Goal: Task Accomplishment & Management: Manage account settings

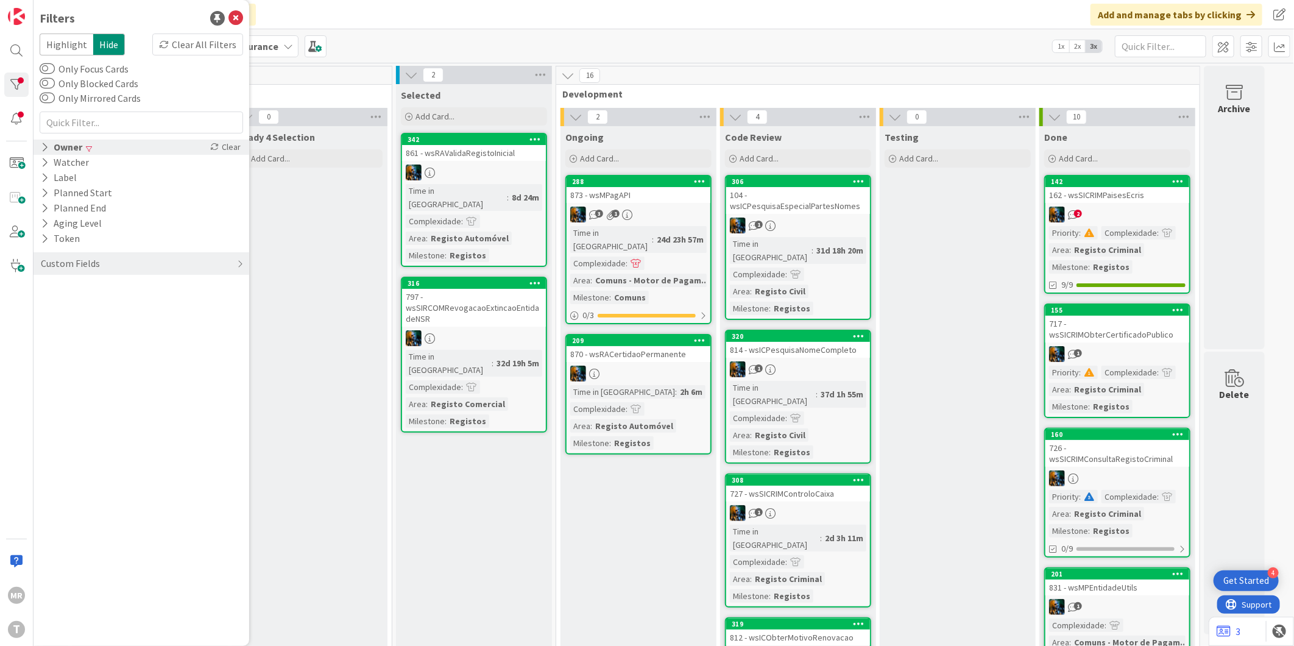
click at [45, 144] on icon at bounding box center [45, 147] width 8 height 10
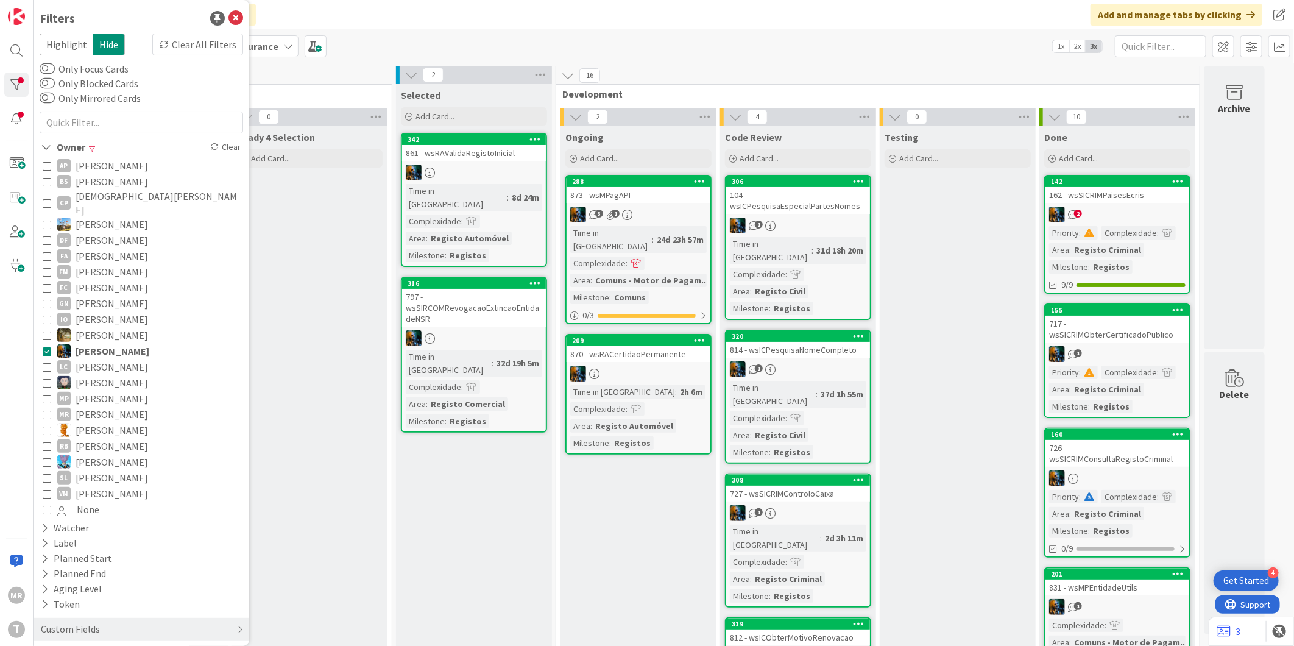
click at [44, 347] on icon at bounding box center [47, 351] width 9 height 9
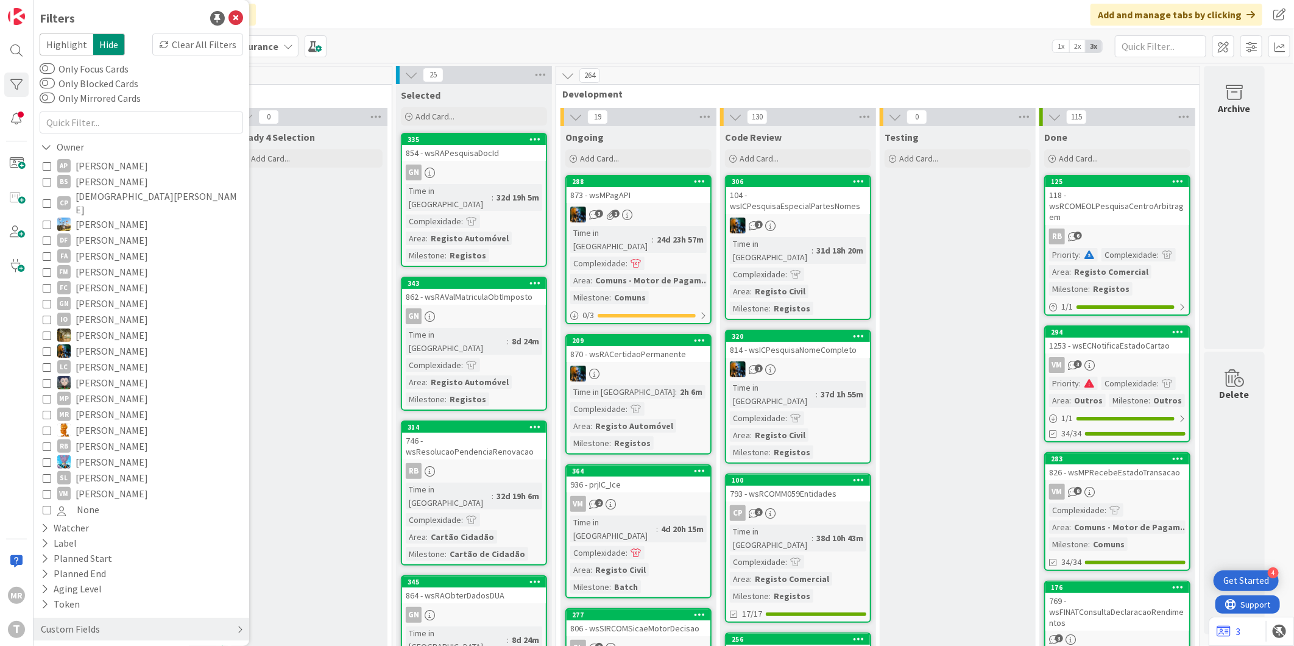
click at [68, 622] on div "Custom Fields" at bounding box center [71, 629] width 62 height 15
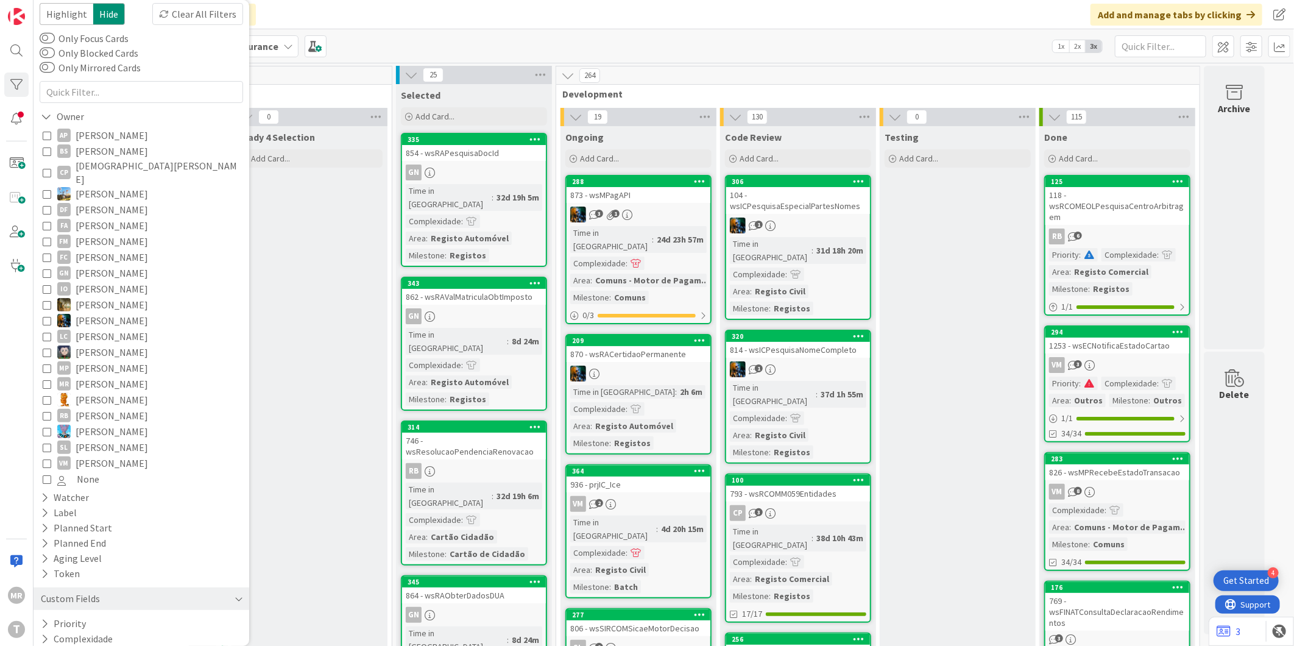
scroll to position [59, 0]
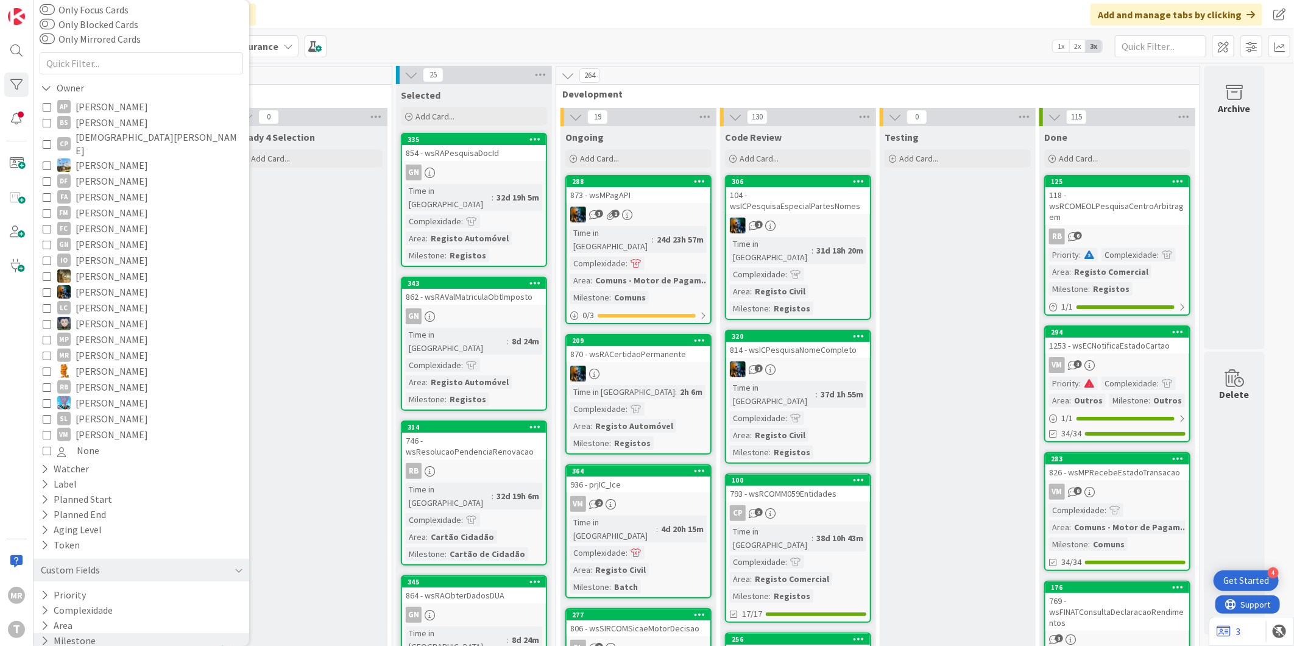
click at [65, 633] on button "Milestone" at bounding box center [68, 640] width 57 height 15
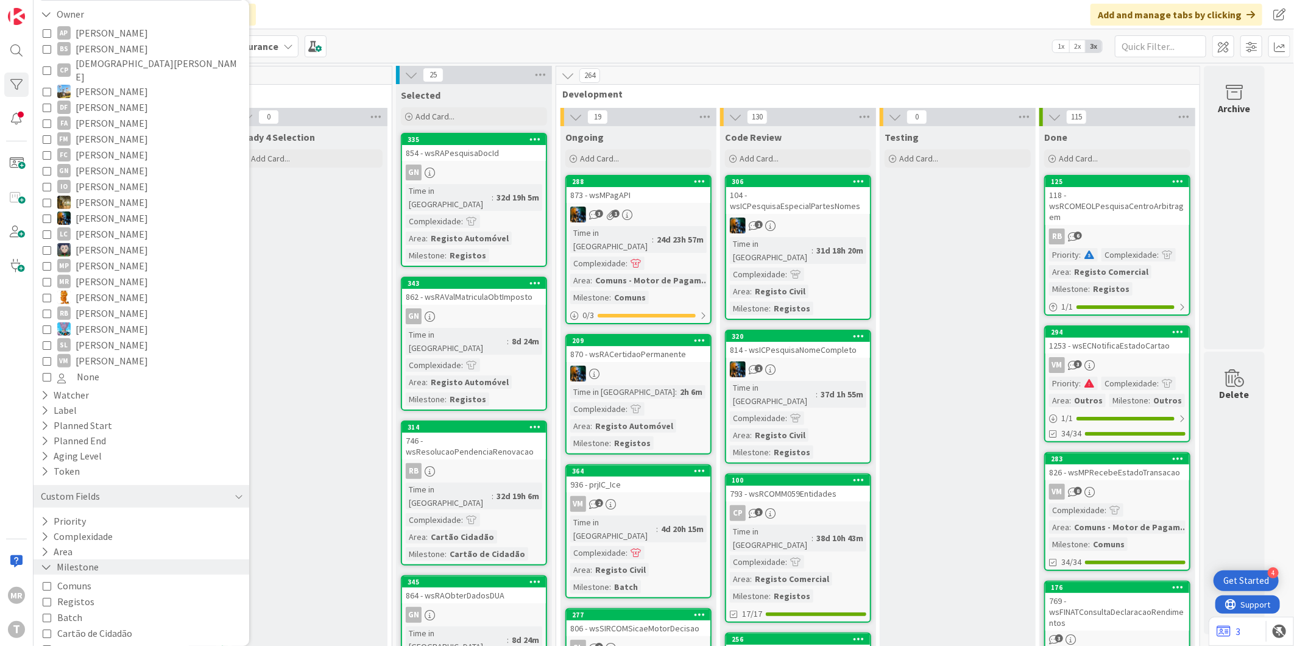
scroll to position [177, 0]
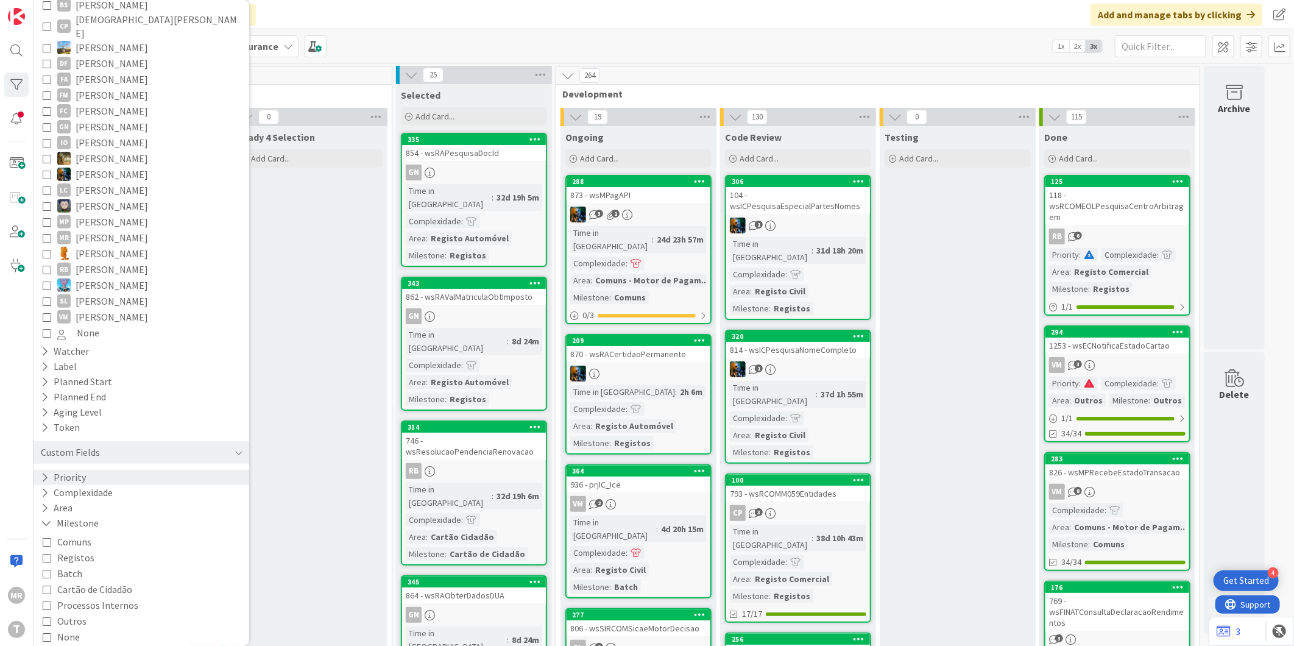
click at [43, 472] on icon at bounding box center [45, 477] width 8 height 10
click at [77, 504] on span "High" at bounding box center [74, 512] width 35 height 16
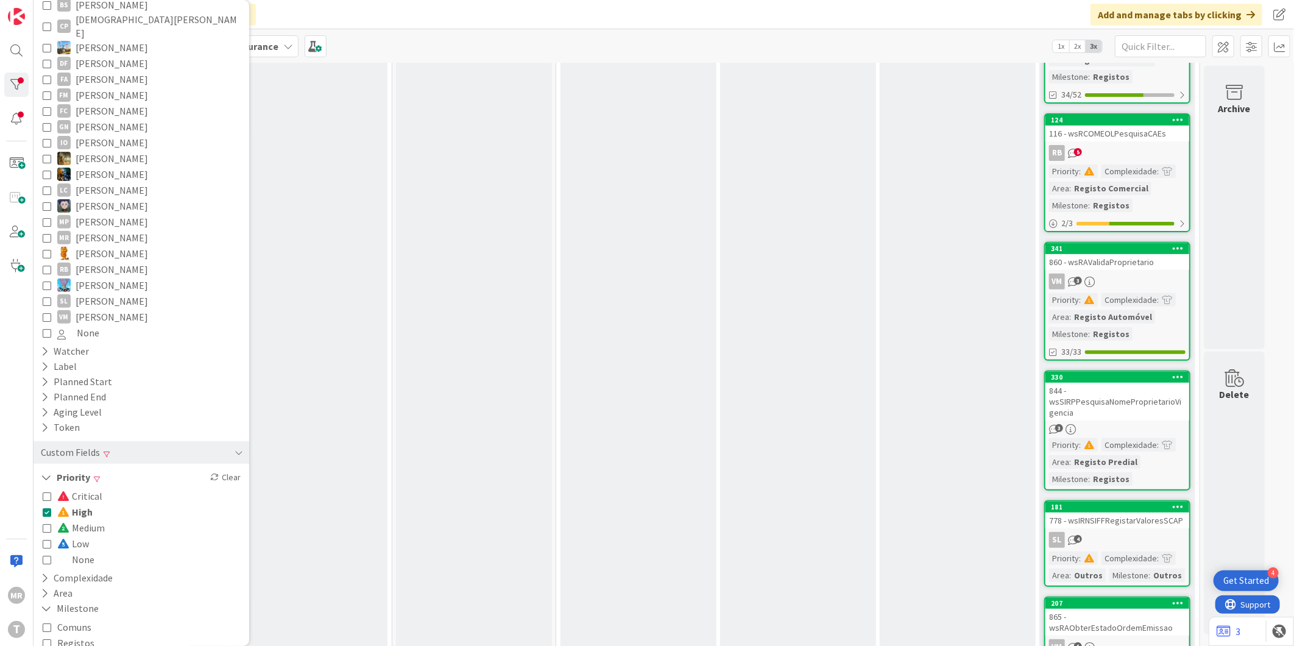
scroll to position [0, 0]
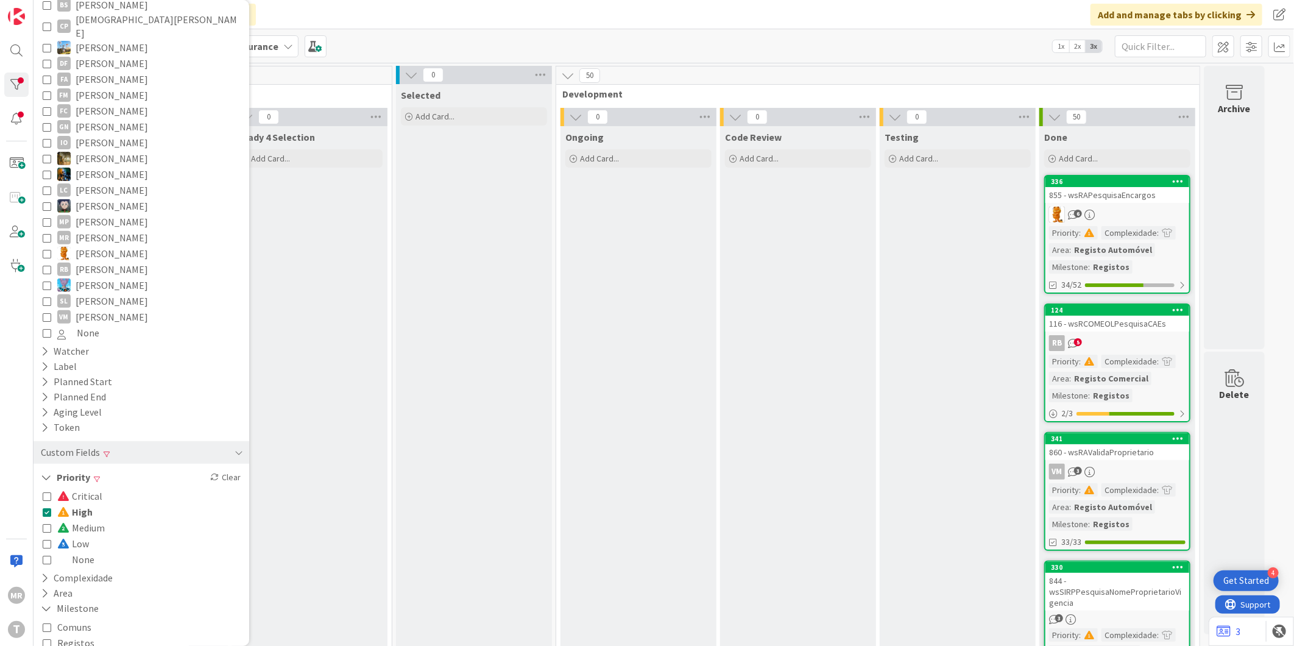
click at [68, 507] on span at bounding box center [64, 512] width 15 height 10
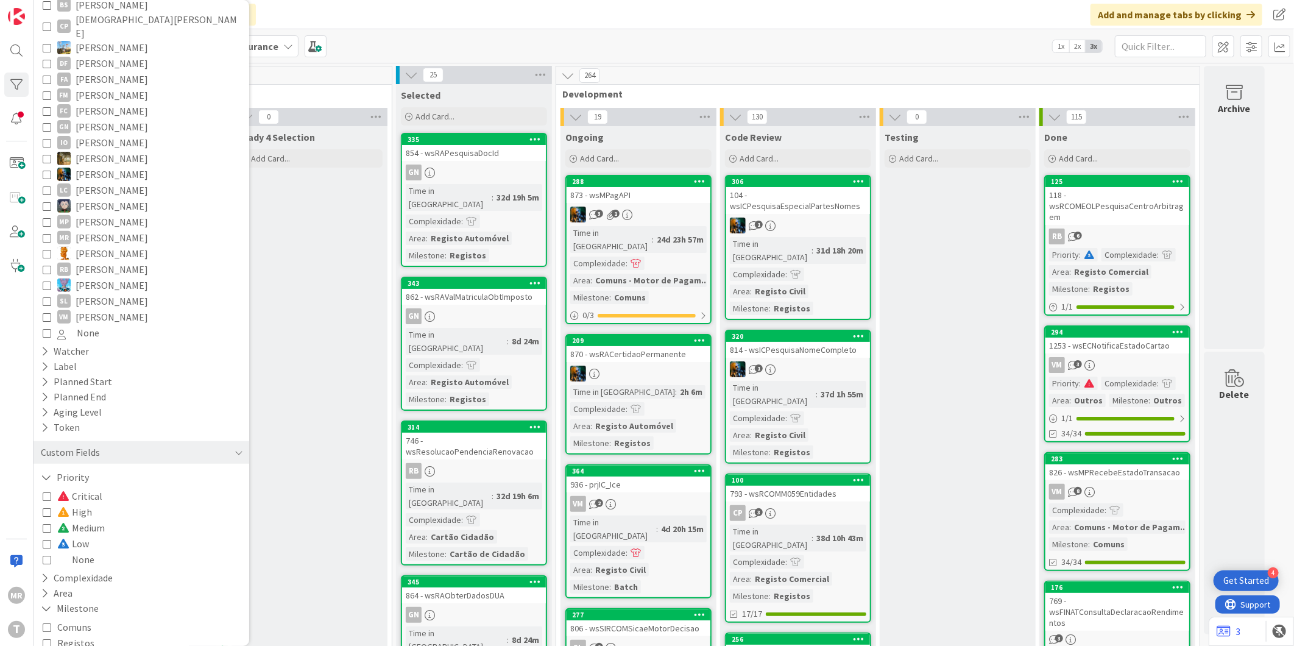
click at [82, 551] on span "None" at bounding box center [75, 559] width 37 height 16
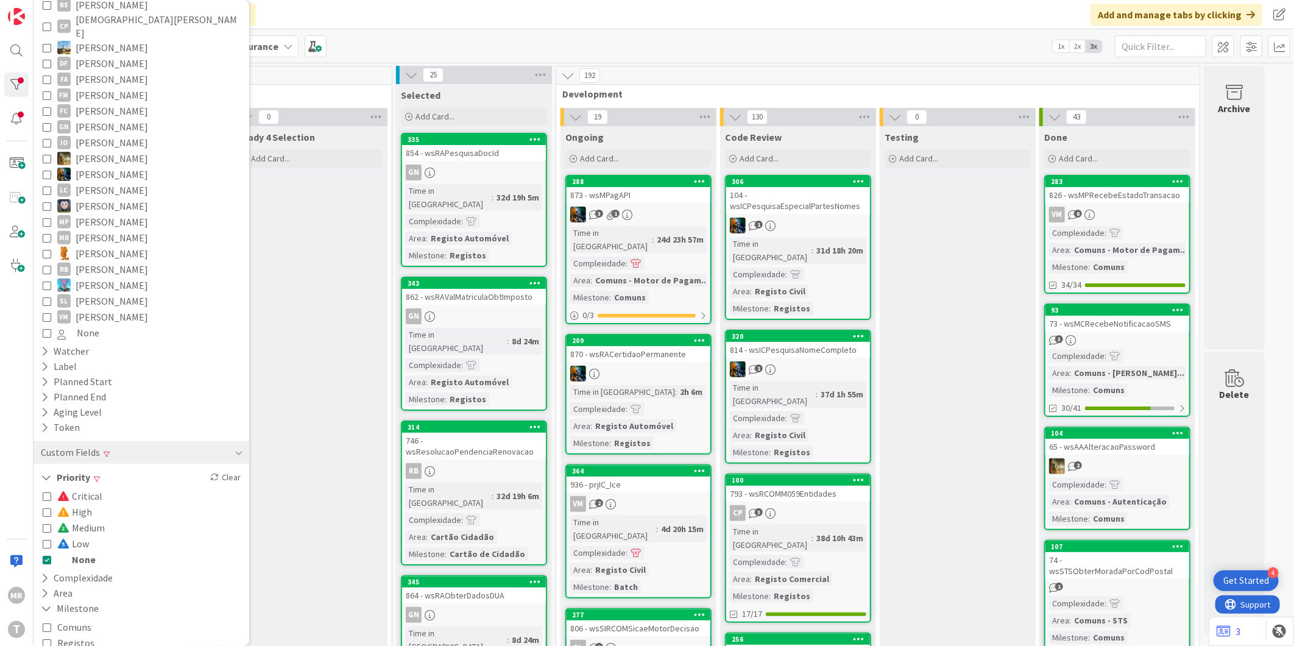
drag, startPoint x: 75, startPoint y: 534, endPoint x: 77, endPoint y: 540, distance: 7.1
click at [75, 536] on span "Low" at bounding box center [73, 544] width 32 height 16
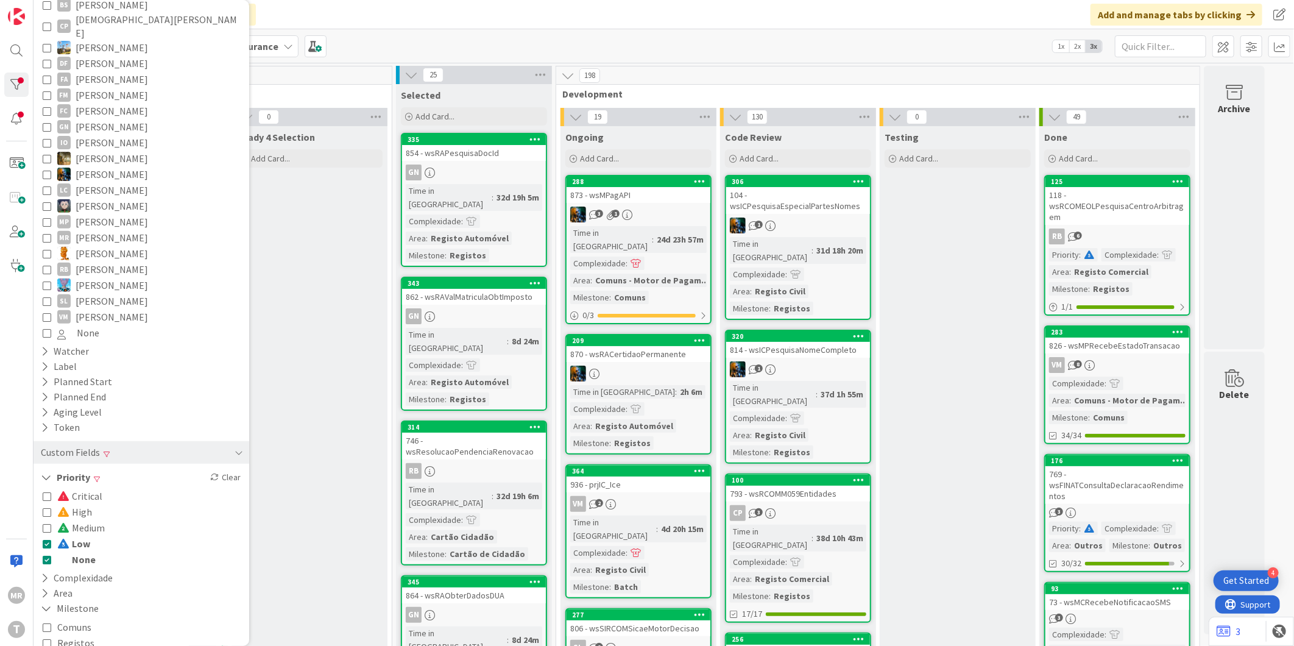
click at [77, 551] on span "None" at bounding box center [76, 559] width 38 height 16
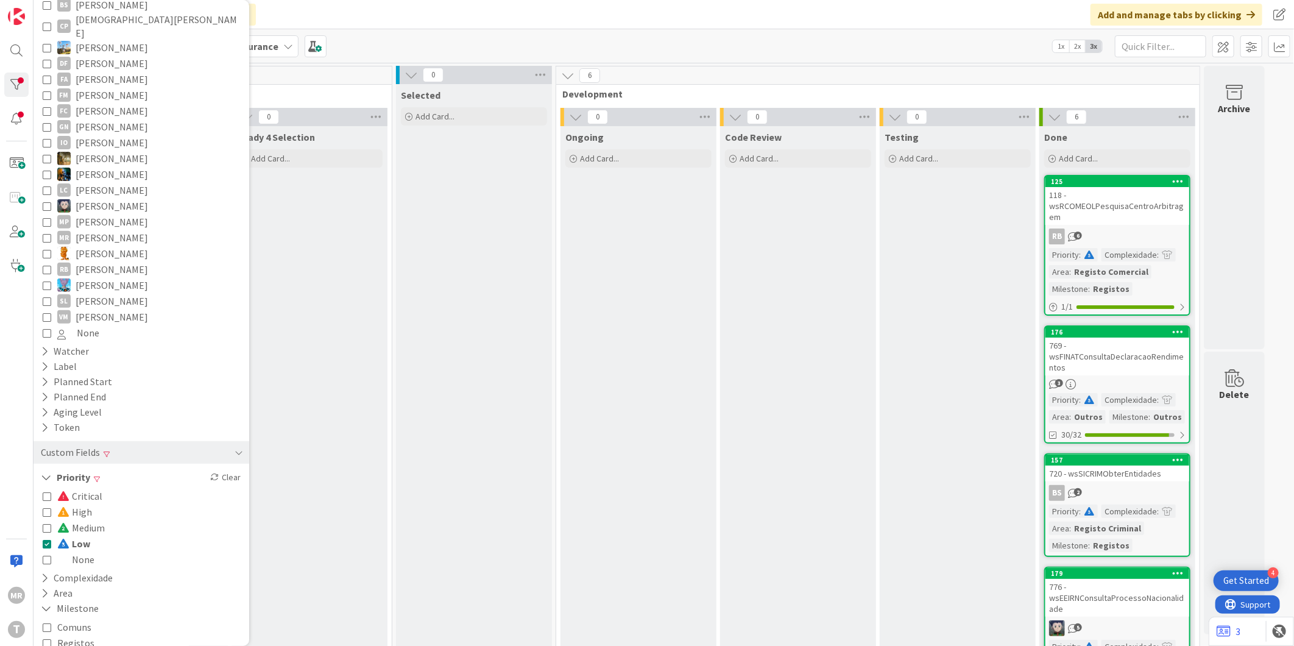
click at [82, 504] on span "High" at bounding box center [74, 512] width 35 height 16
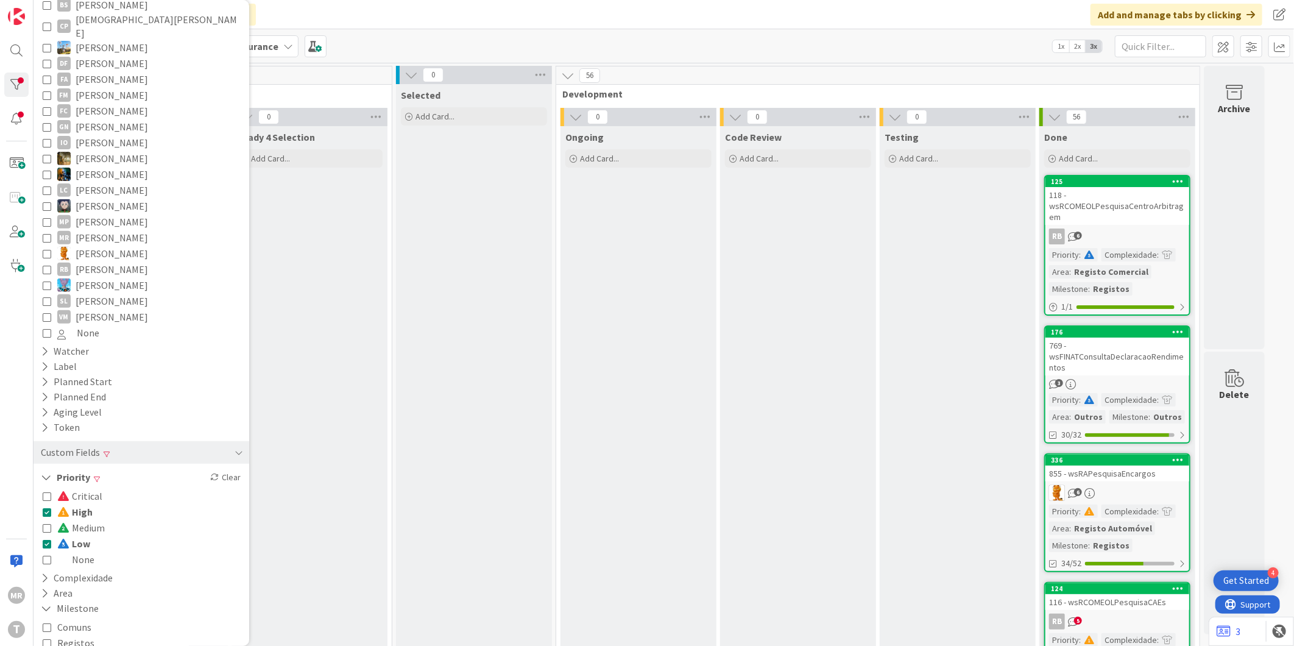
click at [79, 536] on span "Low" at bounding box center [73, 544] width 33 height 16
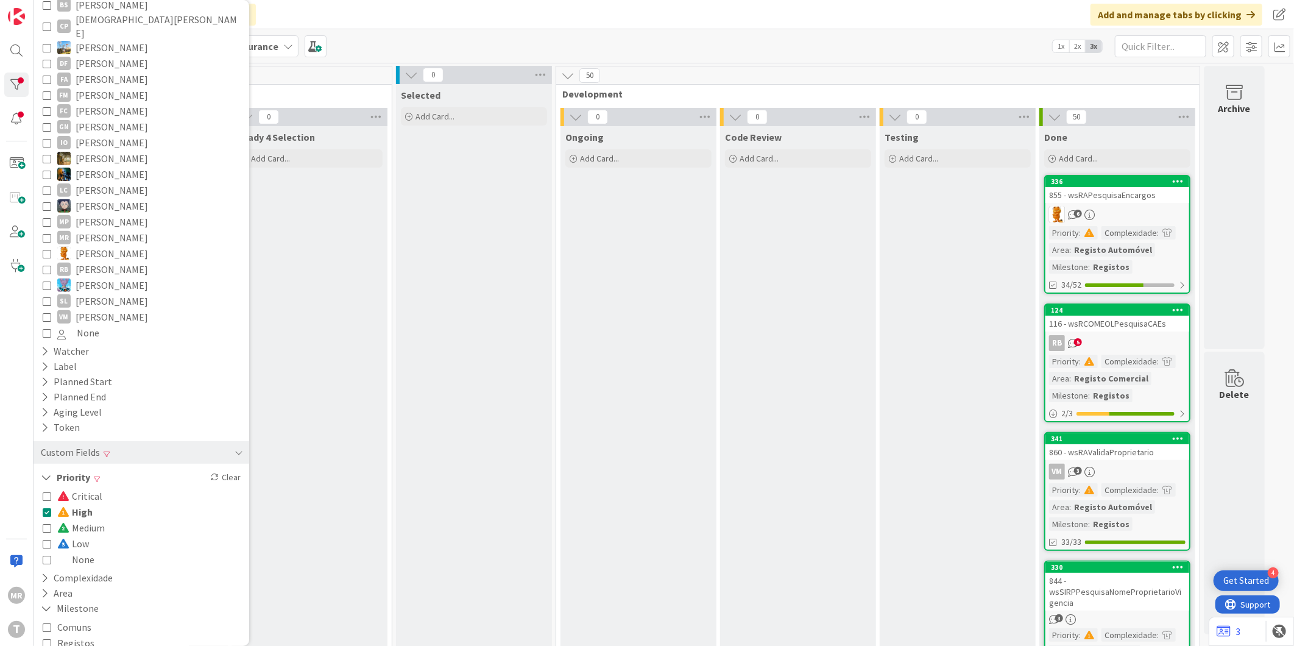
click at [94, 488] on span "Critical" at bounding box center [79, 496] width 45 height 16
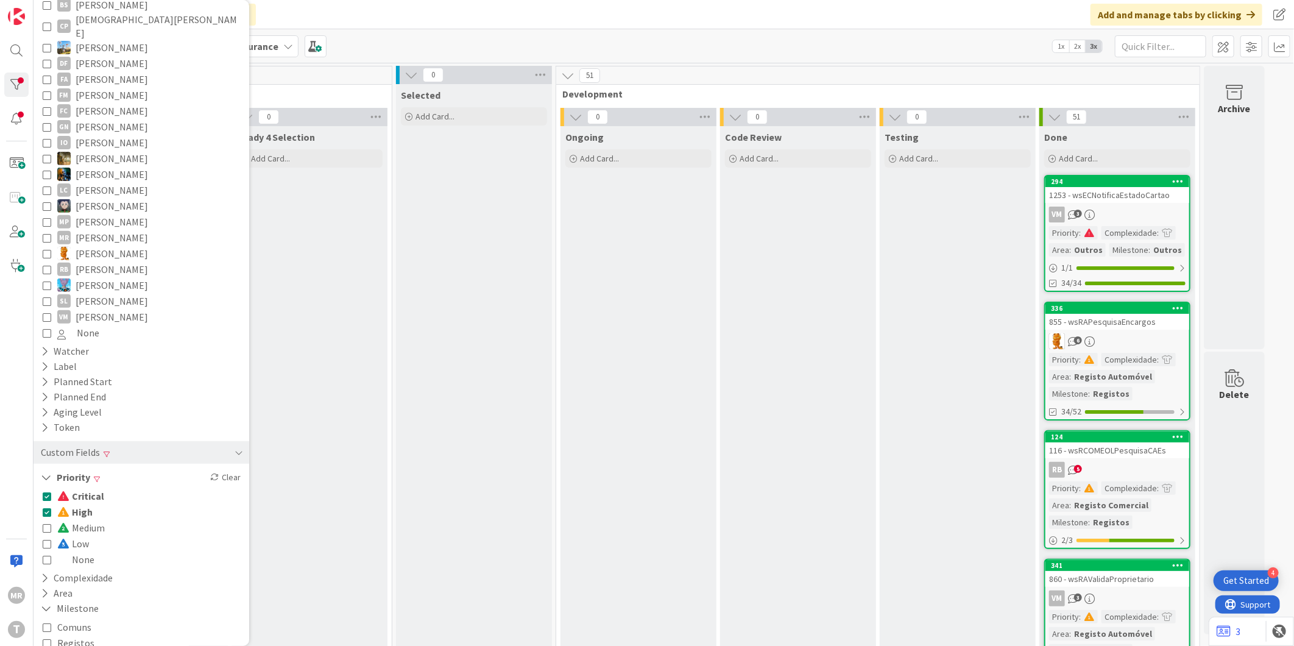
click at [83, 505] on span "High" at bounding box center [74, 512] width 35 height 16
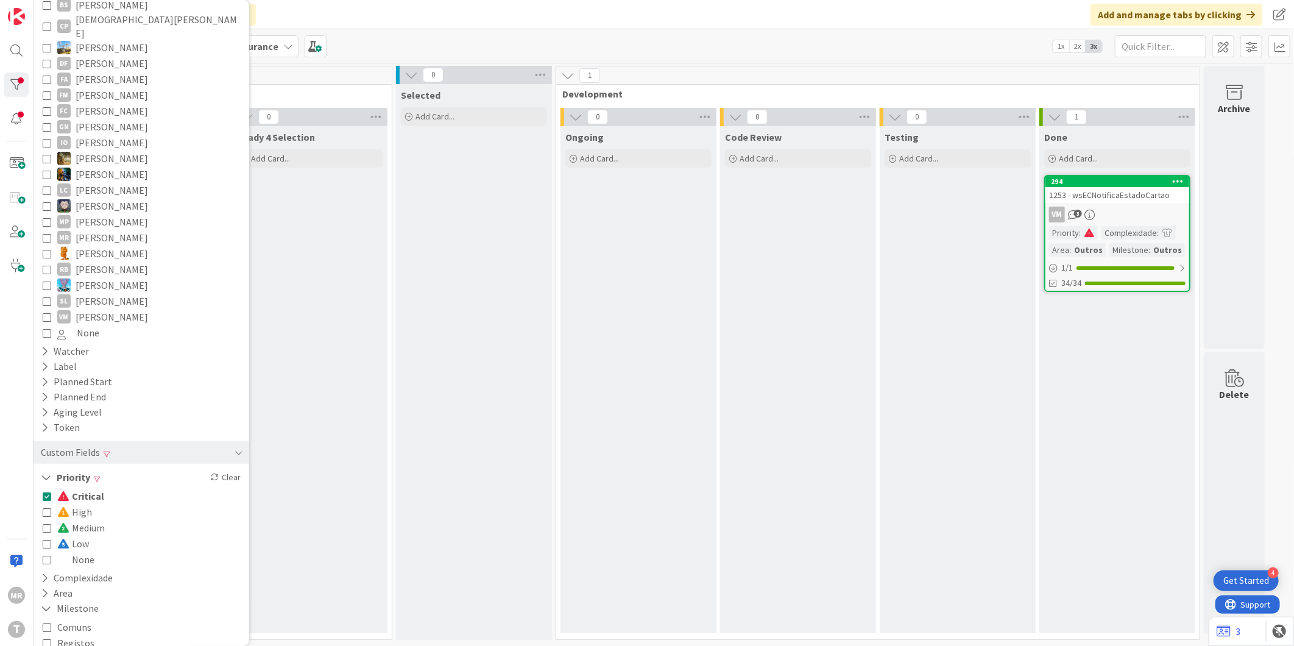
click at [83, 505] on span "High" at bounding box center [74, 512] width 35 height 16
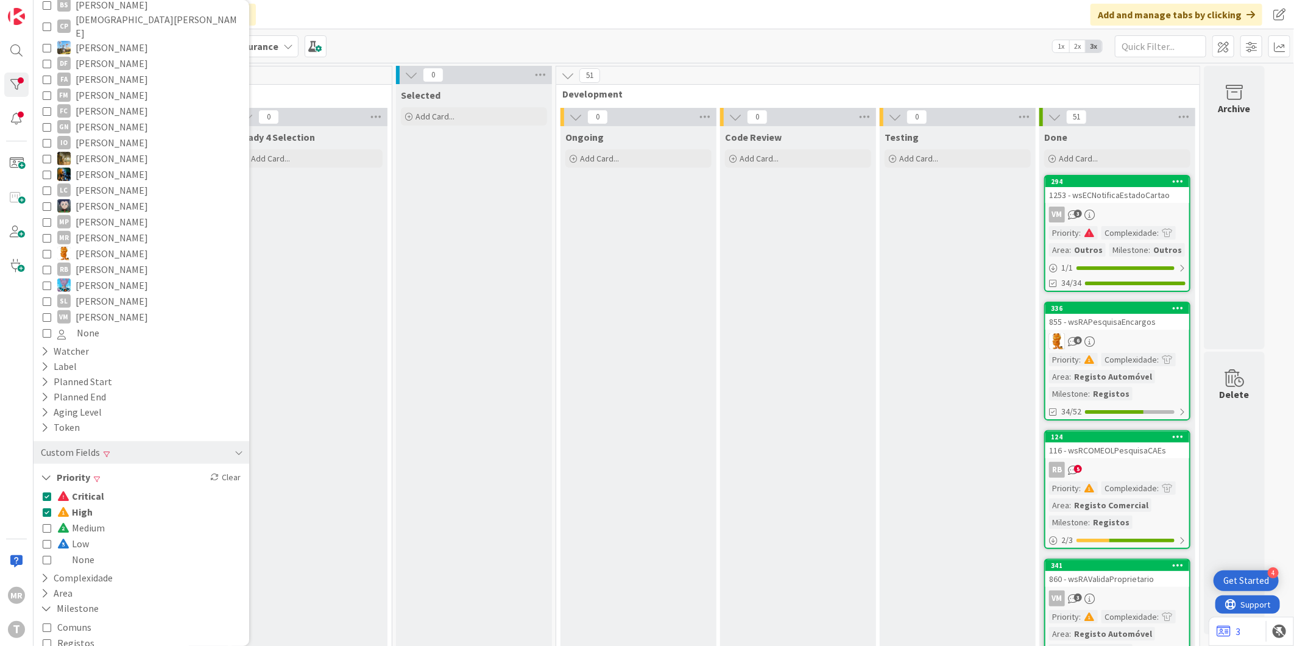
click at [77, 504] on span "High" at bounding box center [74, 512] width 35 height 16
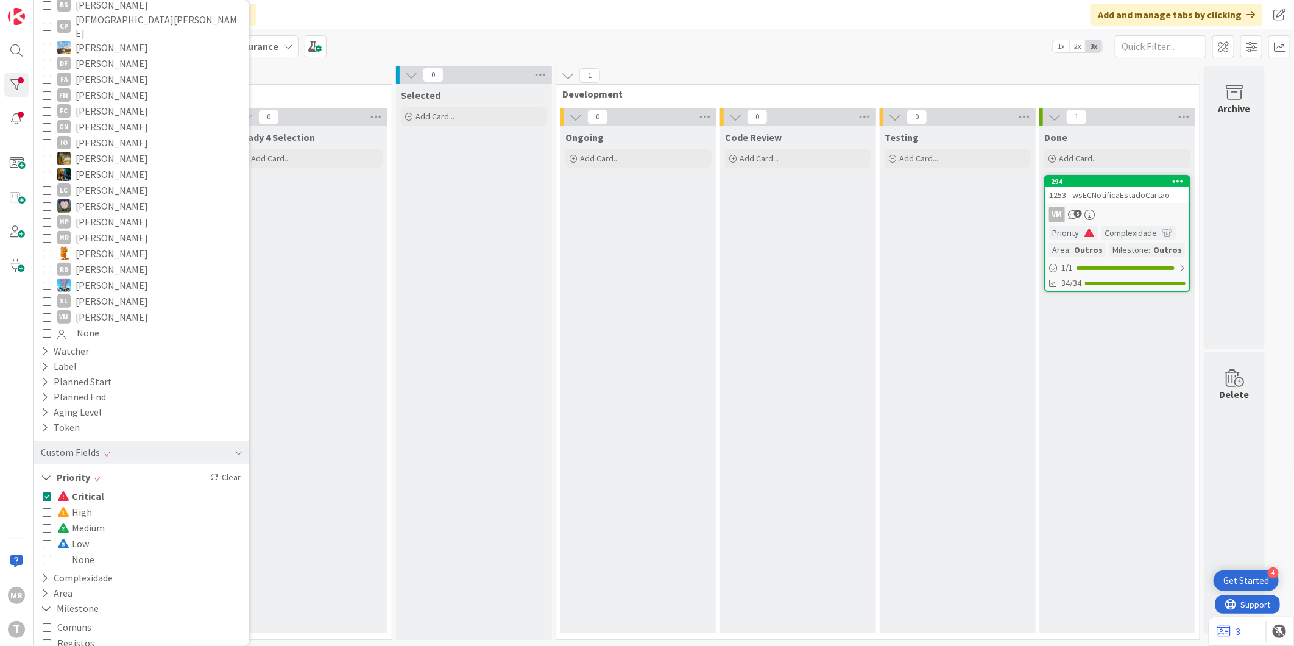
click at [87, 488] on span "Critical" at bounding box center [80, 496] width 47 height 16
